Goal: Navigation & Orientation: Find specific page/section

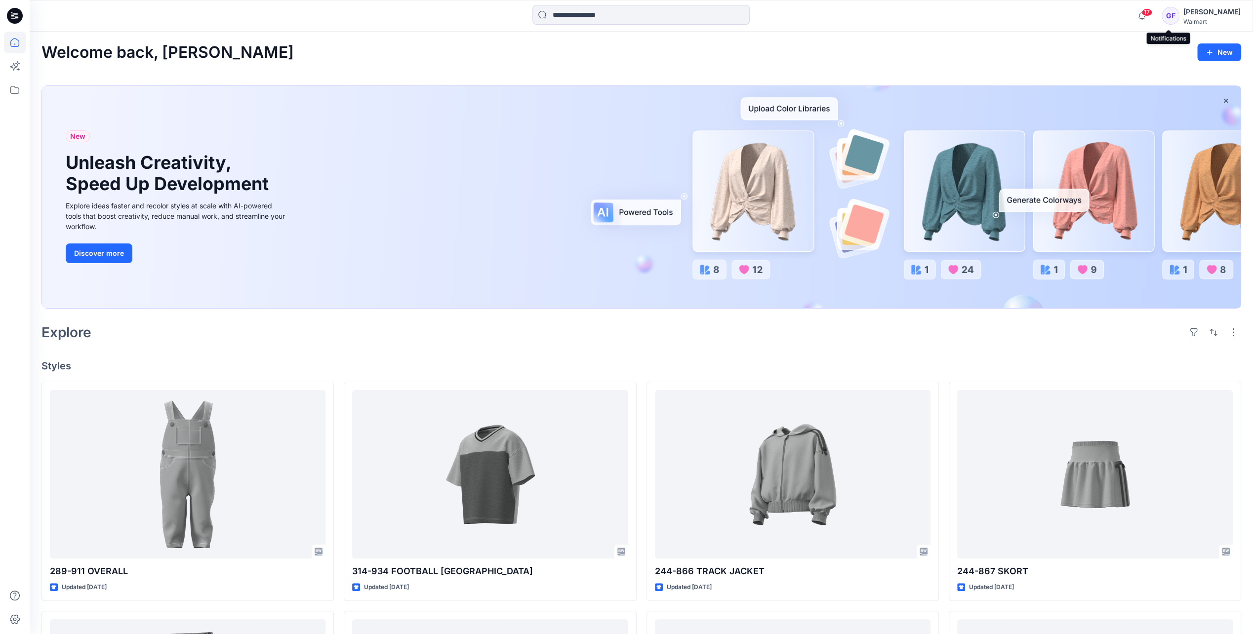
click at [1152, 12] on span "17" at bounding box center [1147, 12] width 11 height 8
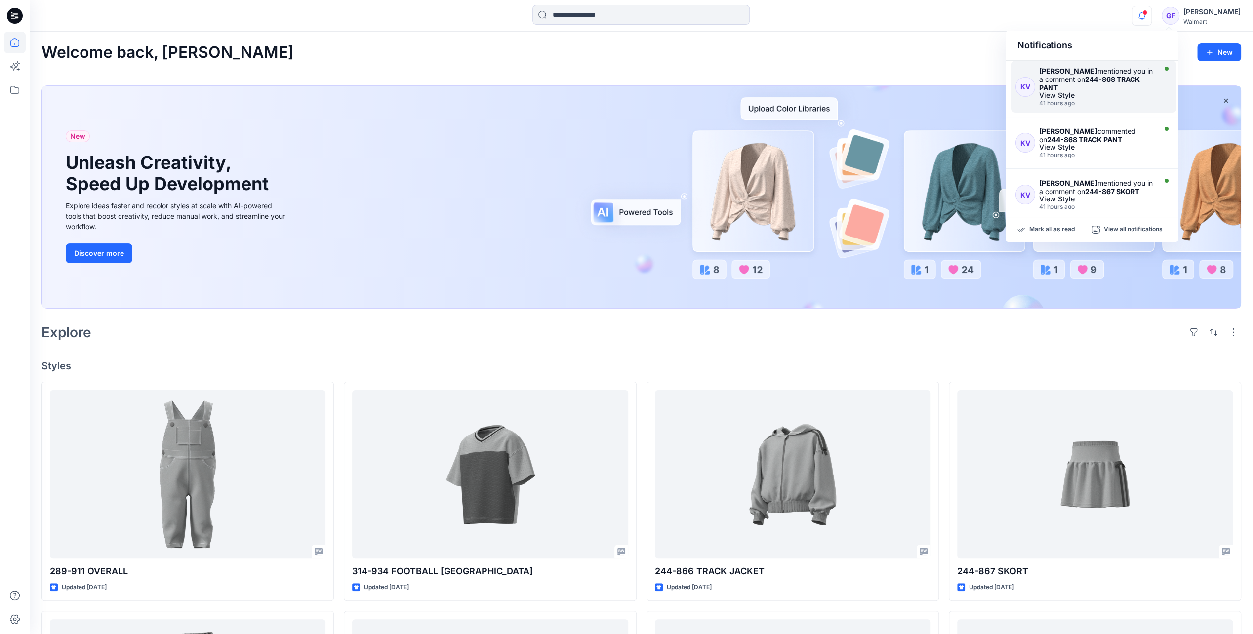
click at [1098, 87] on div "[PERSON_NAME] mentioned you in a comment on 244-868 TRACK PANT" at bounding box center [1096, 79] width 115 height 25
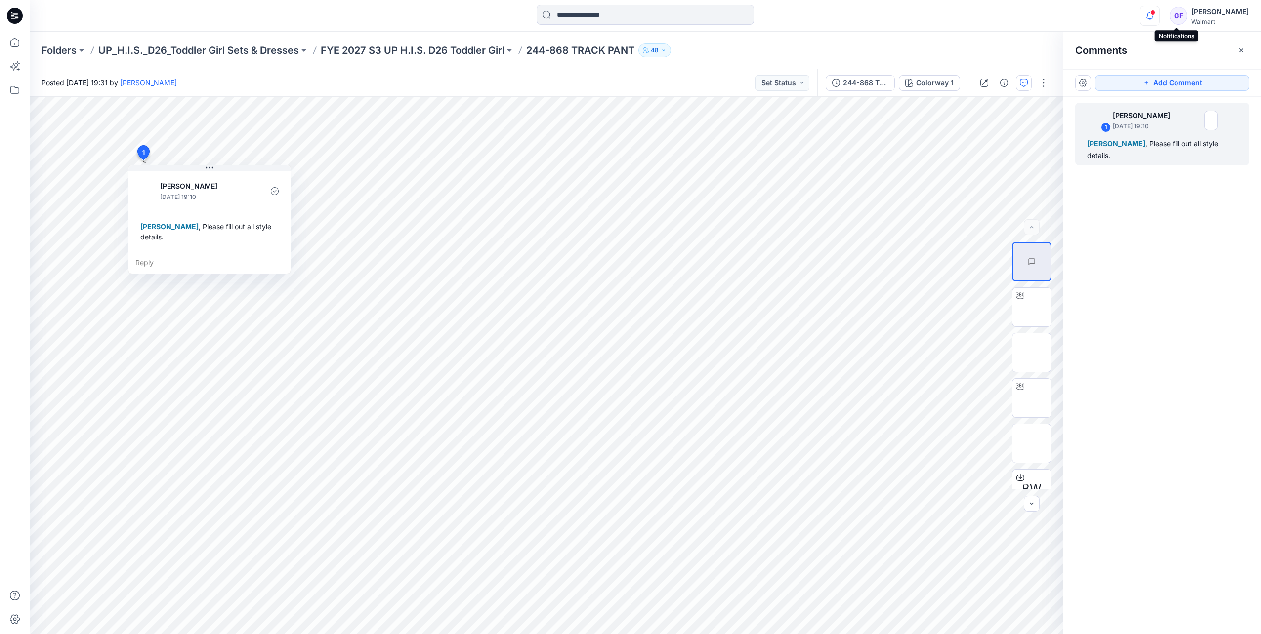
click at [1159, 15] on icon "button" at bounding box center [1149, 16] width 19 height 20
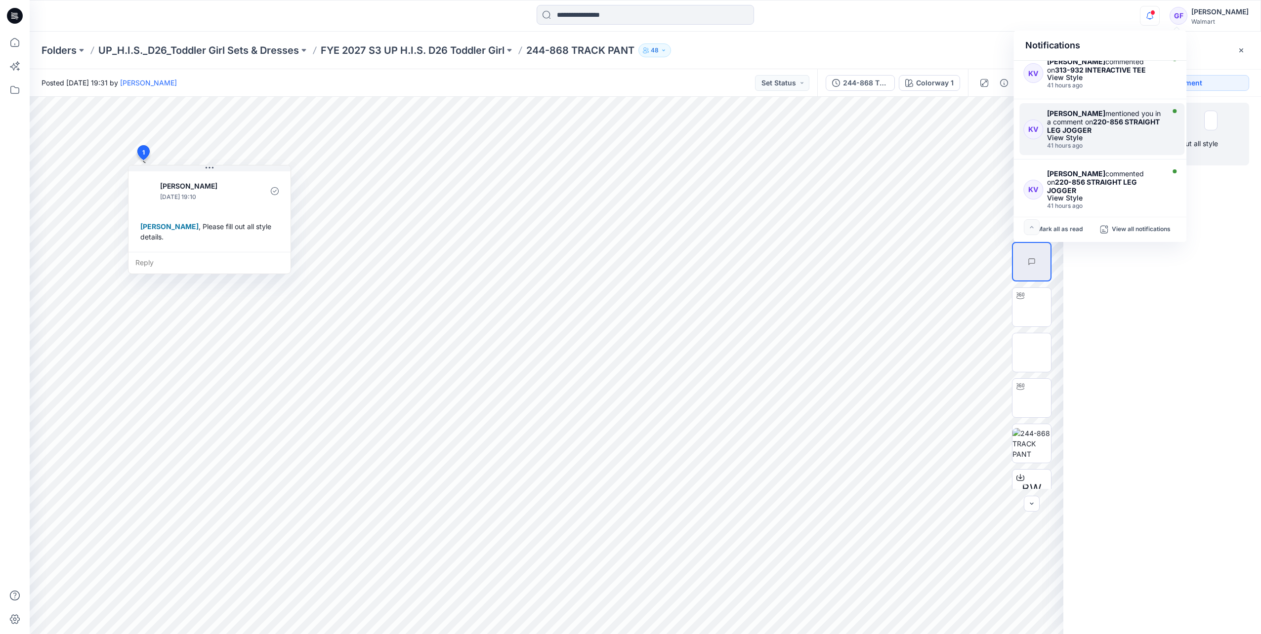
scroll to position [398, 0]
click at [1052, 228] on p "Mark all as read" at bounding box center [1059, 229] width 45 height 9
click at [428, 51] on p "FYE 2027 S3 UP H.I.S. D26 Toddler Girl" at bounding box center [413, 50] width 184 height 14
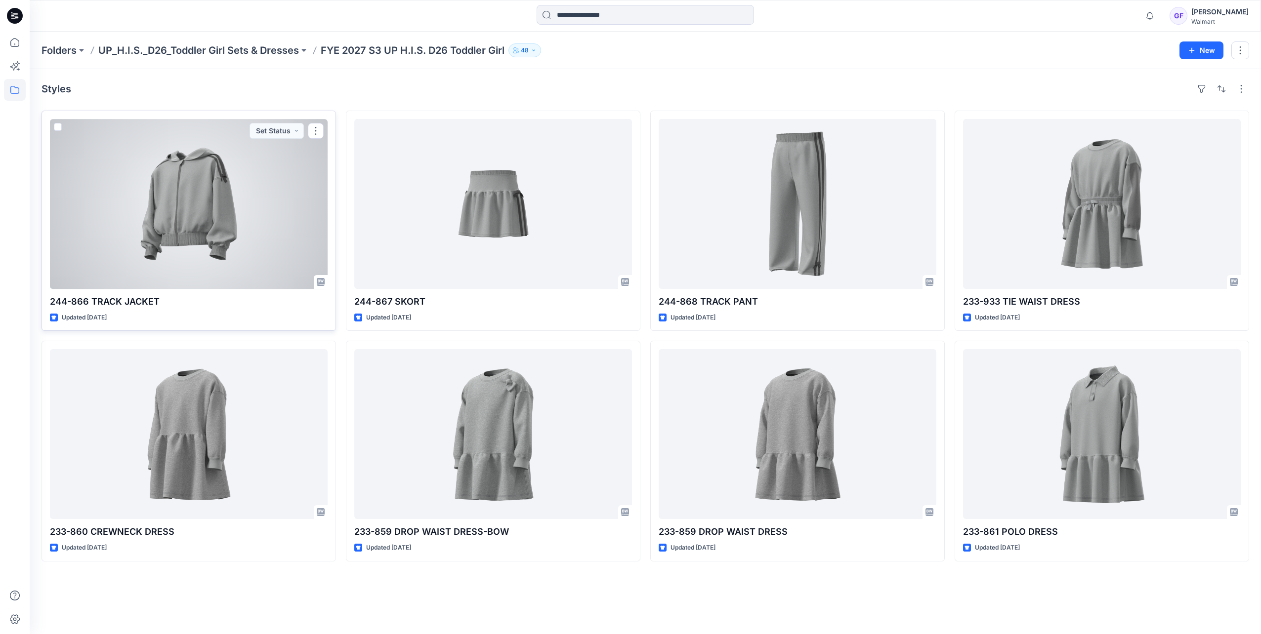
click at [239, 232] on div at bounding box center [189, 204] width 278 height 170
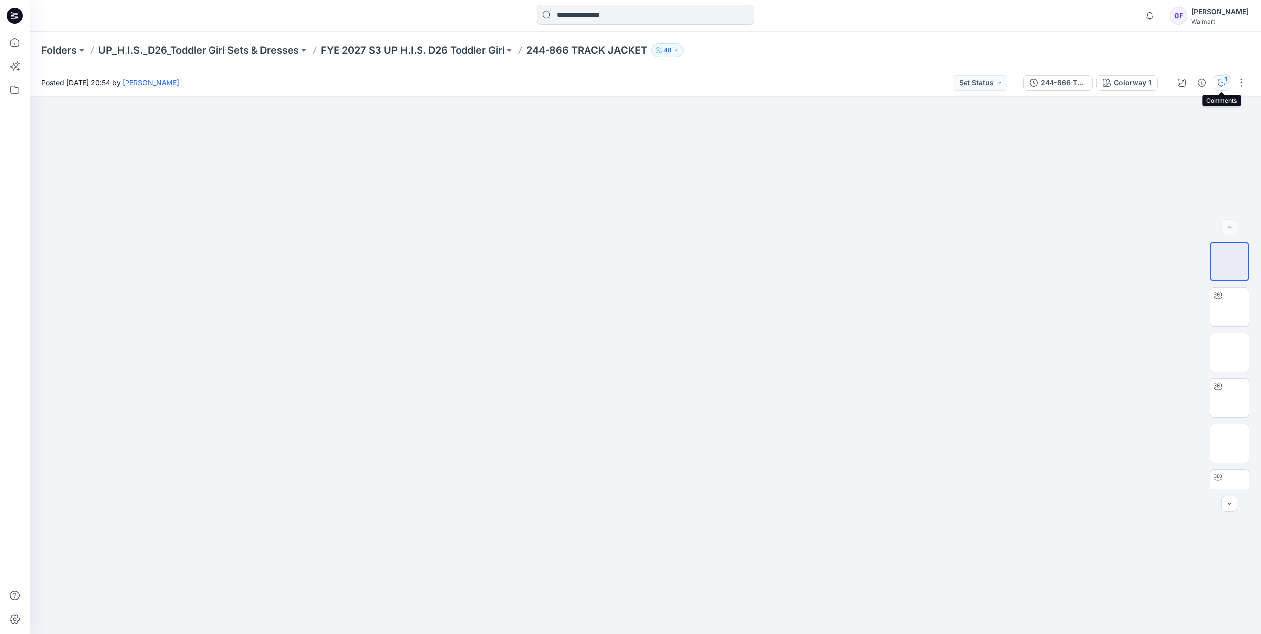
click at [1223, 84] on icon "button" at bounding box center [1221, 83] width 8 height 8
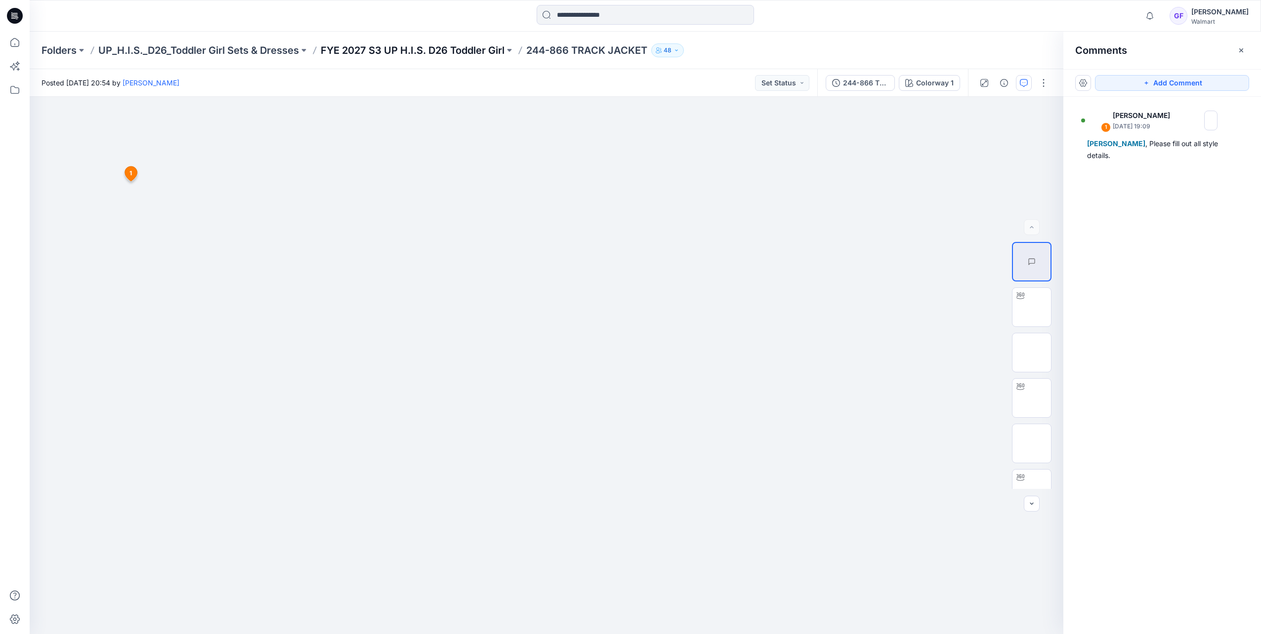
click at [442, 49] on p "FYE 2027 S3 UP H.I.S. D26 Toddler Girl" at bounding box center [413, 50] width 184 height 14
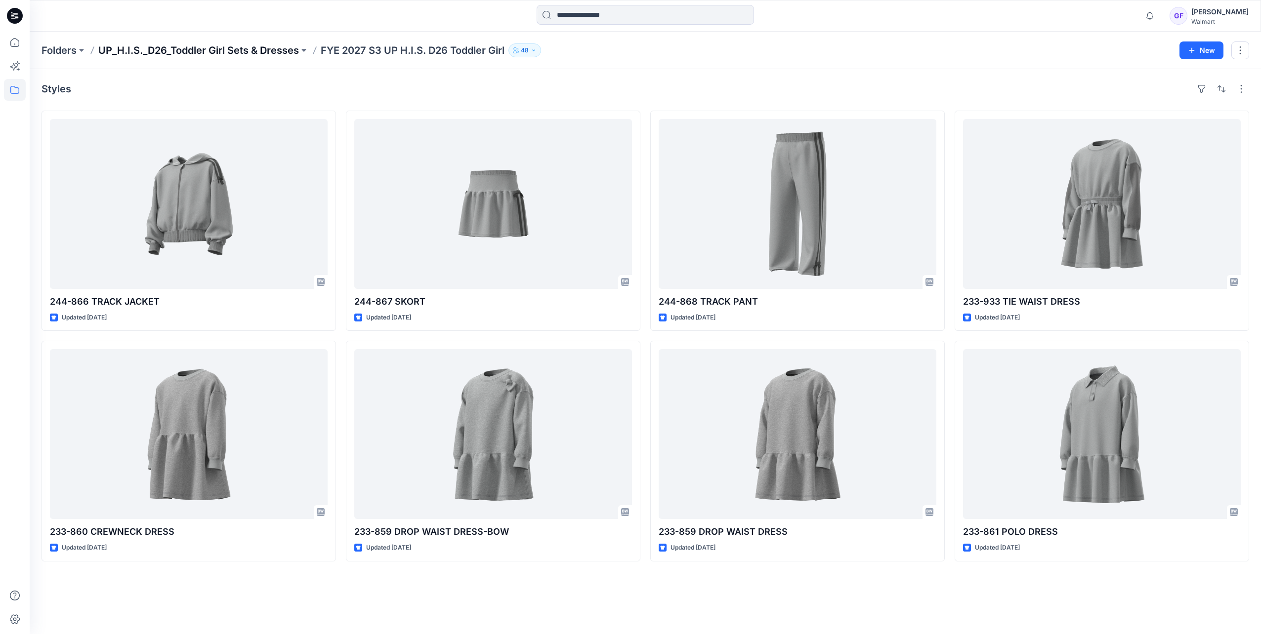
click at [240, 48] on p "UP_H.I.S._D26_Toddler Girl Sets & Dresses" at bounding box center [198, 50] width 201 height 14
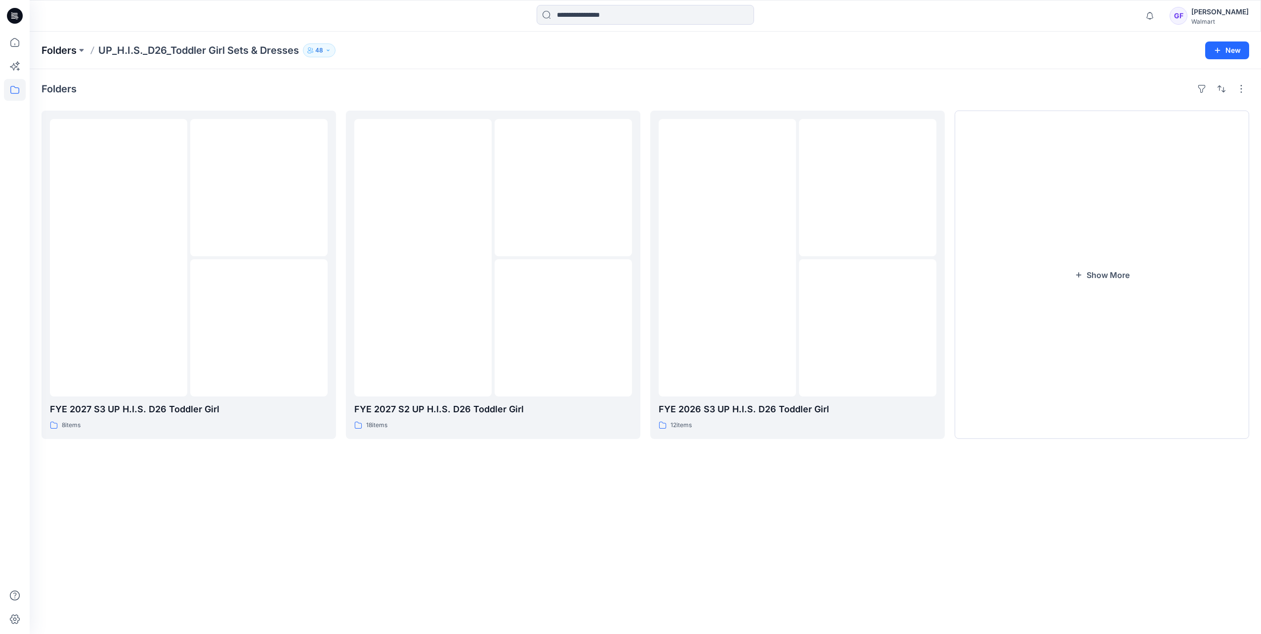
click at [52, 49] on p "Folders" at bounding box center [58, 50] width 35 height 14
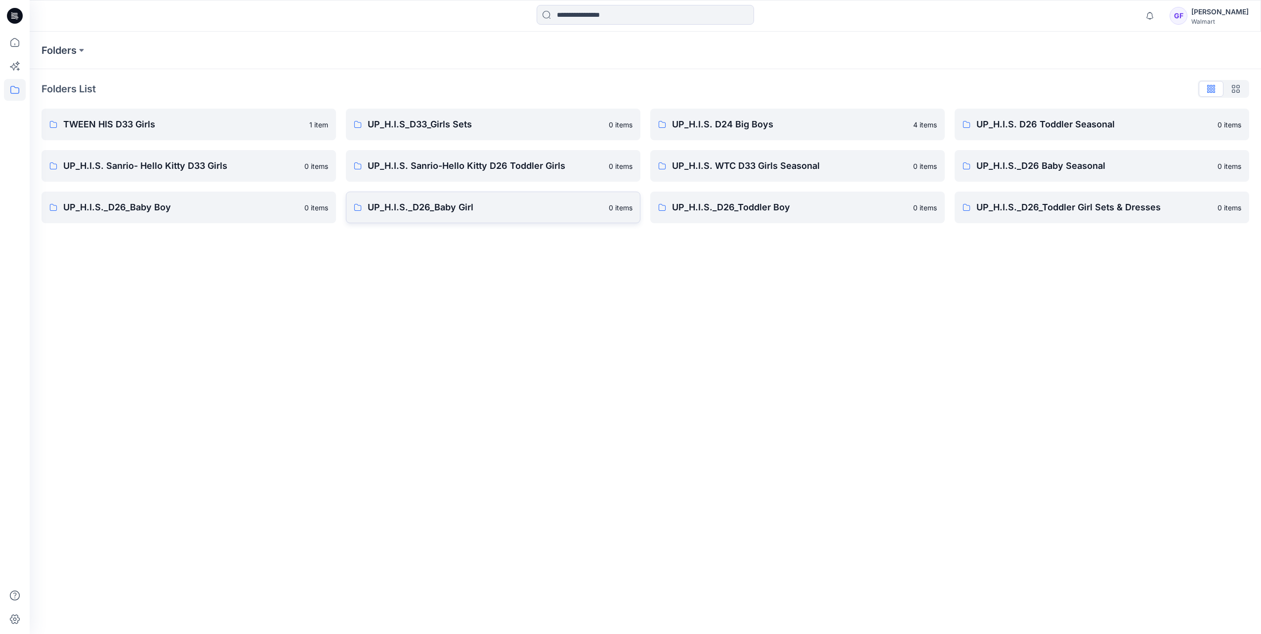
click at [406, 212] on p "UP_H.I.S._D26_Baby Girl" at bounding box center [485, 208] width 235 height 14
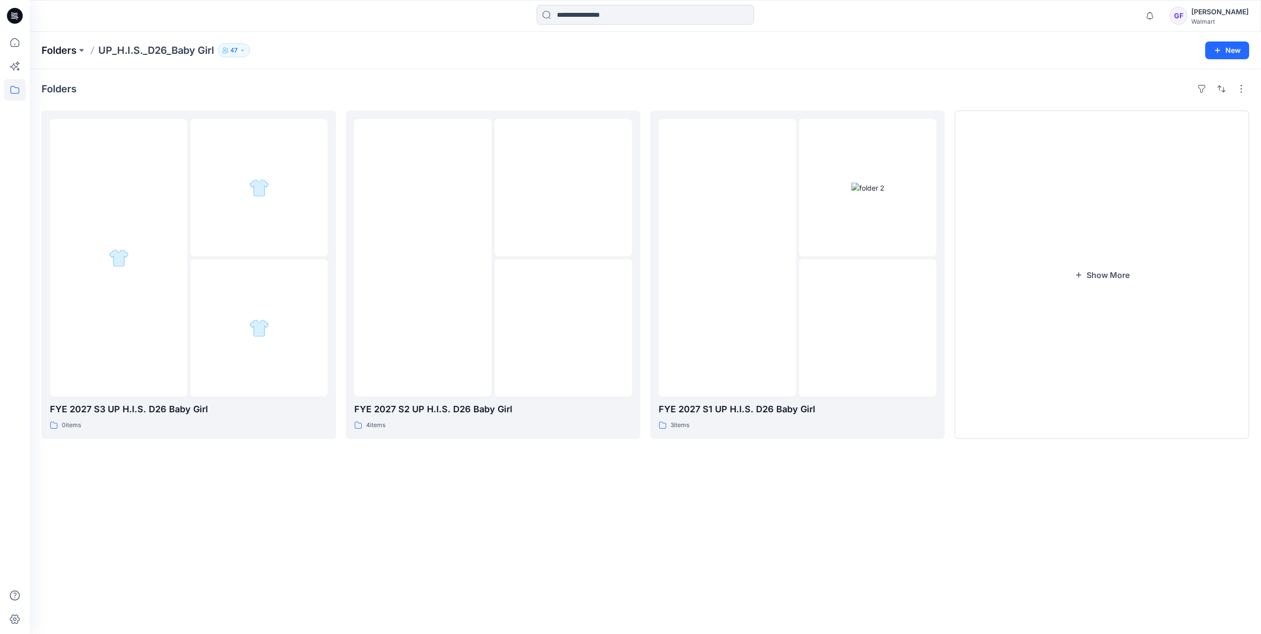
click at [53, 52] on p "Folders" at bounding box center [58, 50] width 35 height 14
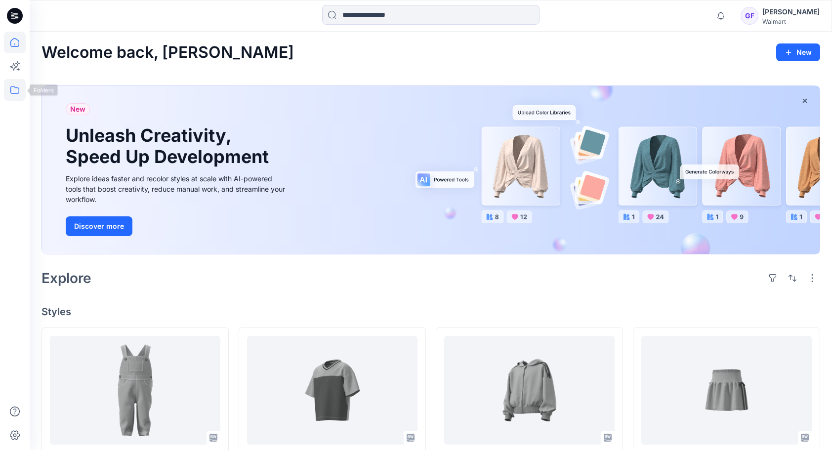
click at [12, 89] on icon at bounding box center [15, 90] width 22 height 22
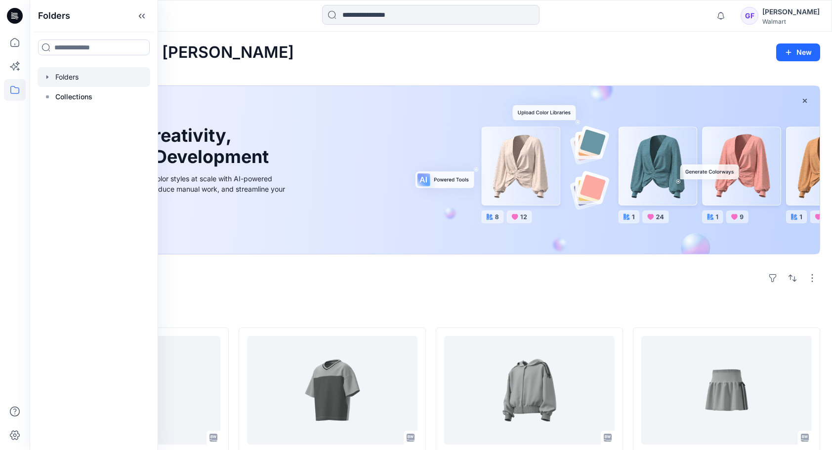
click at [62, 79] on div at bounding box center [94, 77] width 113 height 20
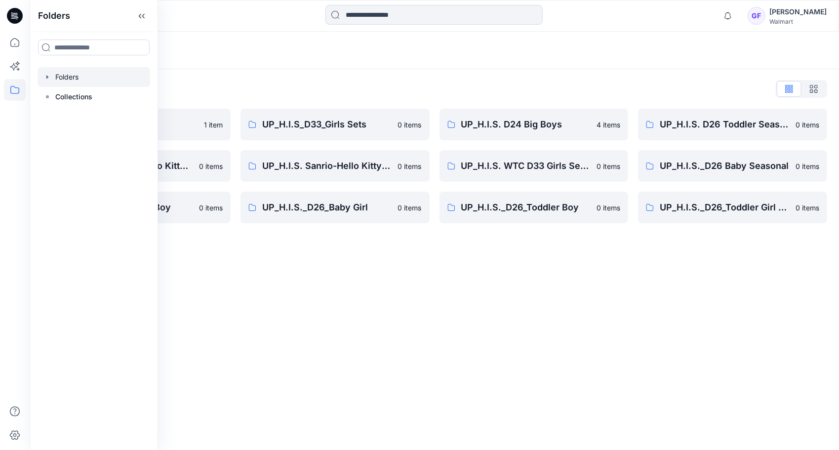
click at [174, 79] on div "Folders List TWEEN HIS D33 Girls 1 item UP_H.I.S. Sanrio- Hello Kitty D33 Girls…" at bounding box center [435, 152] width 810 height 166
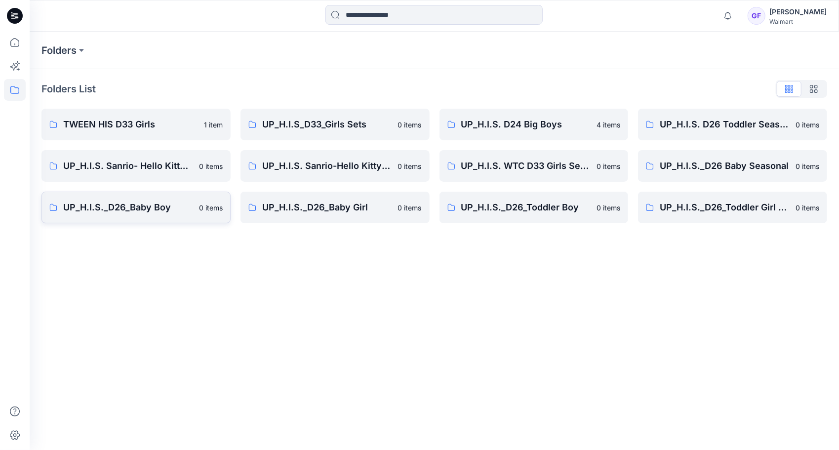
click at [148, 205] on p "UP_H.I.S._D26_Baby Boy" at bounding box center [128, 208] width 130 height 14
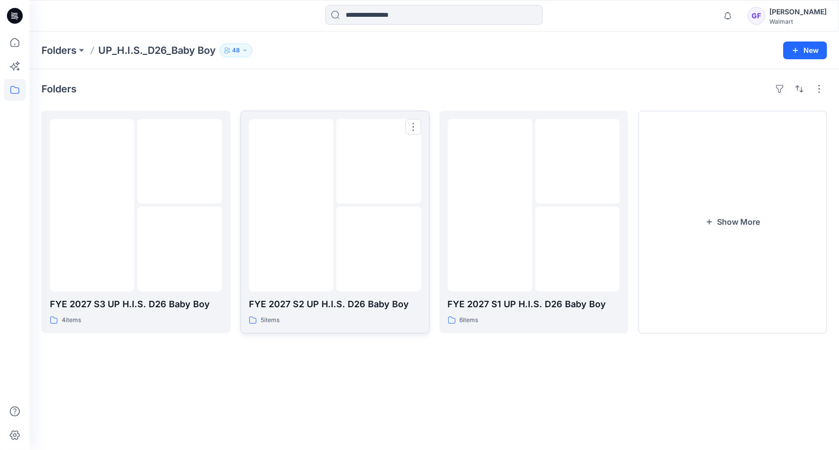
click at [379, 162] on img at bounding box center [379, 162] width 0 height 0
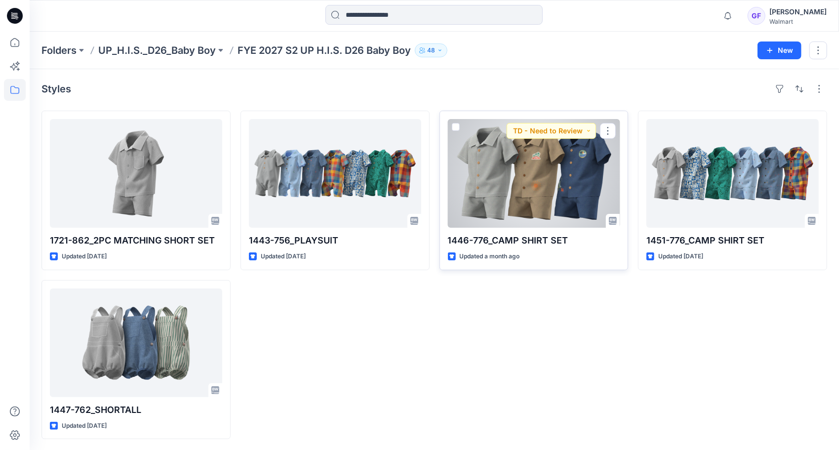
click at [486, 181] on div at bounding box center [534, 173] width 172 height 109
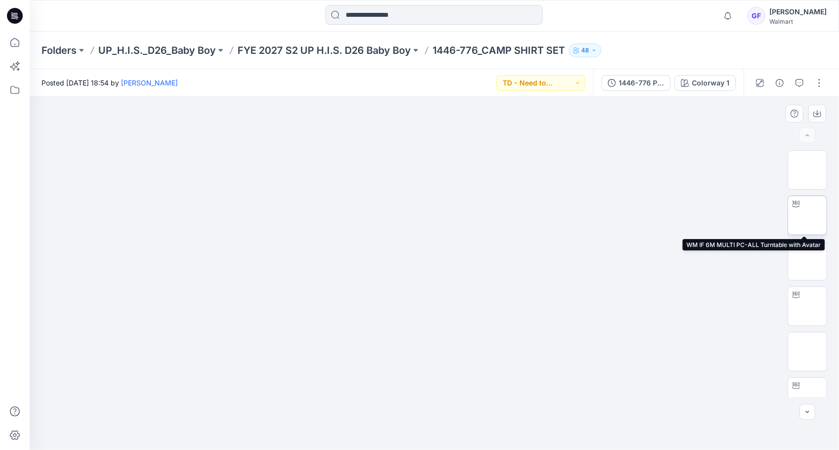
click at [808, 215] on img at bounding box center [808, 215] width 0 height 0
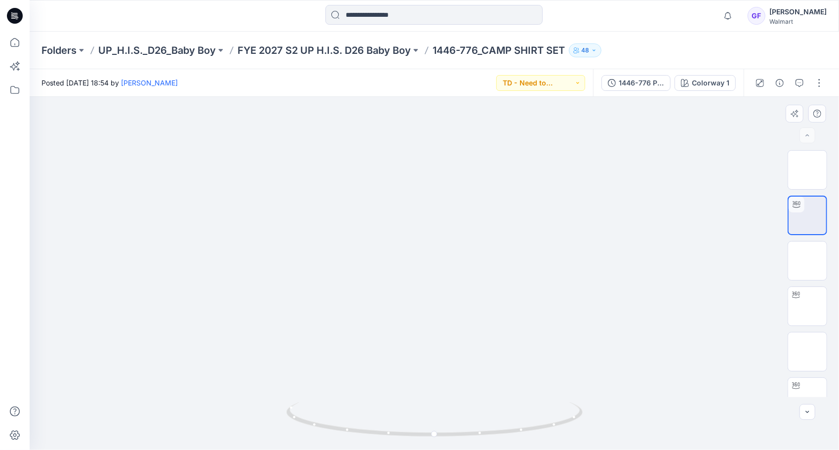
drag, startPoint x: 450, startPoint y: 319, endPoint x: 400, endPoint y: 263, distance: 75.2
drag, startPoint x: 453, startPoint y: 427, endPoint x: 455, endPoint y: 420, distance: 6.9
click at [455, 420] on icon at bounding box center [435, 420] width 299 height 37
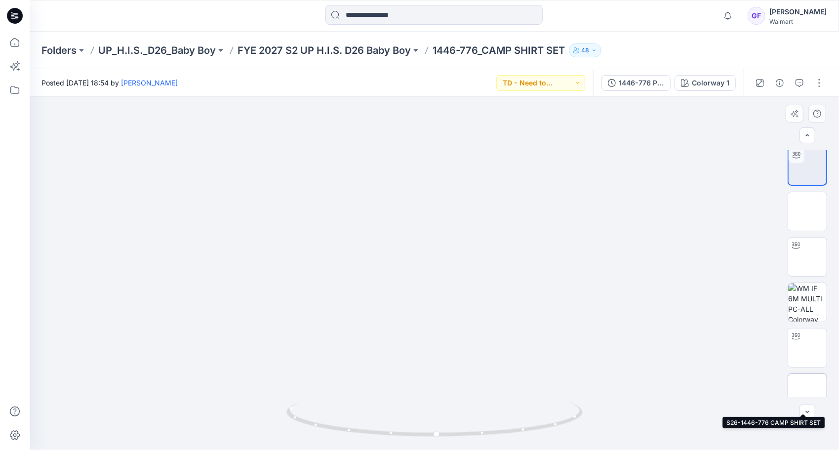
click at [808, 393] on img at bounding box center [808, 393] width 0 height 0
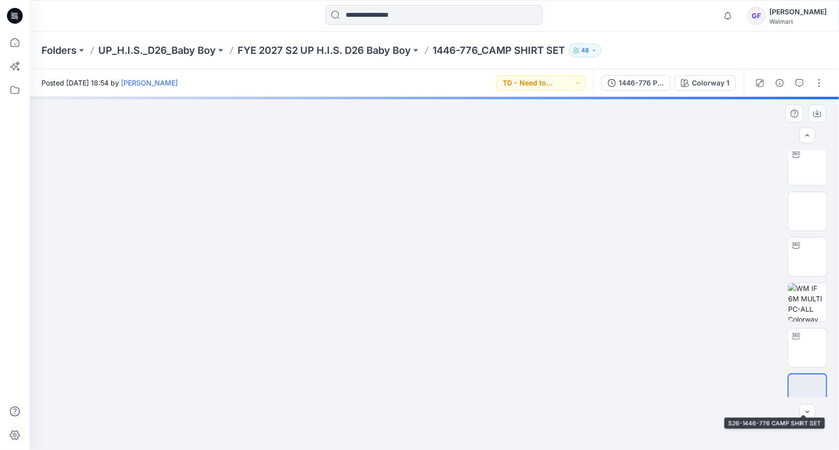
scroll to position [48, 0]
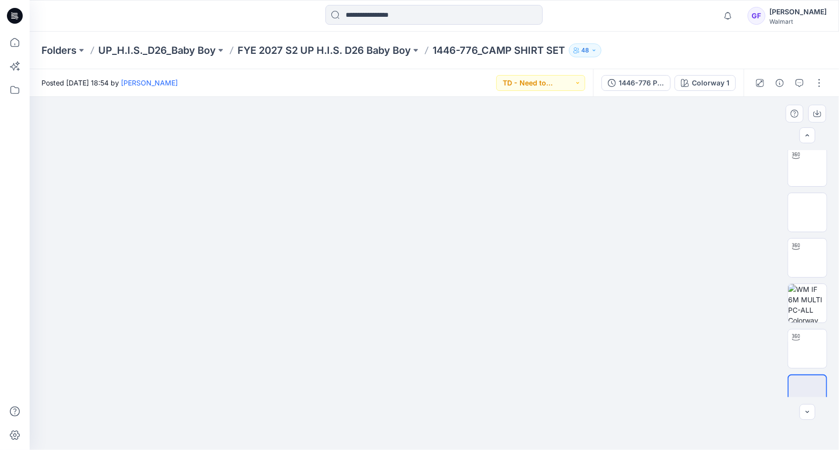
drag, startPoint x: 280, startPoint y: 269, endPoint x: 273, endPoint y: 215, distance: 54.3
